Goal: Information Seeking & Learning: Learn about a topic

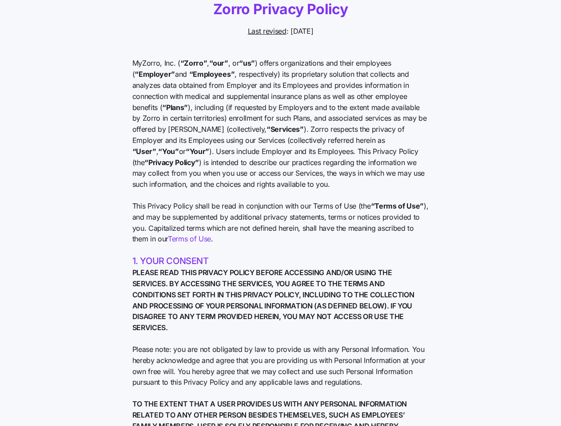
click at [280, 213] on span "This Privacy Policy shall be read in conjunction with our Terms of Use (the “Te…" at bounding box center [280, 223] width 297 height 44
